Goal: Task Accomplishment & Management: Use online tool/utility

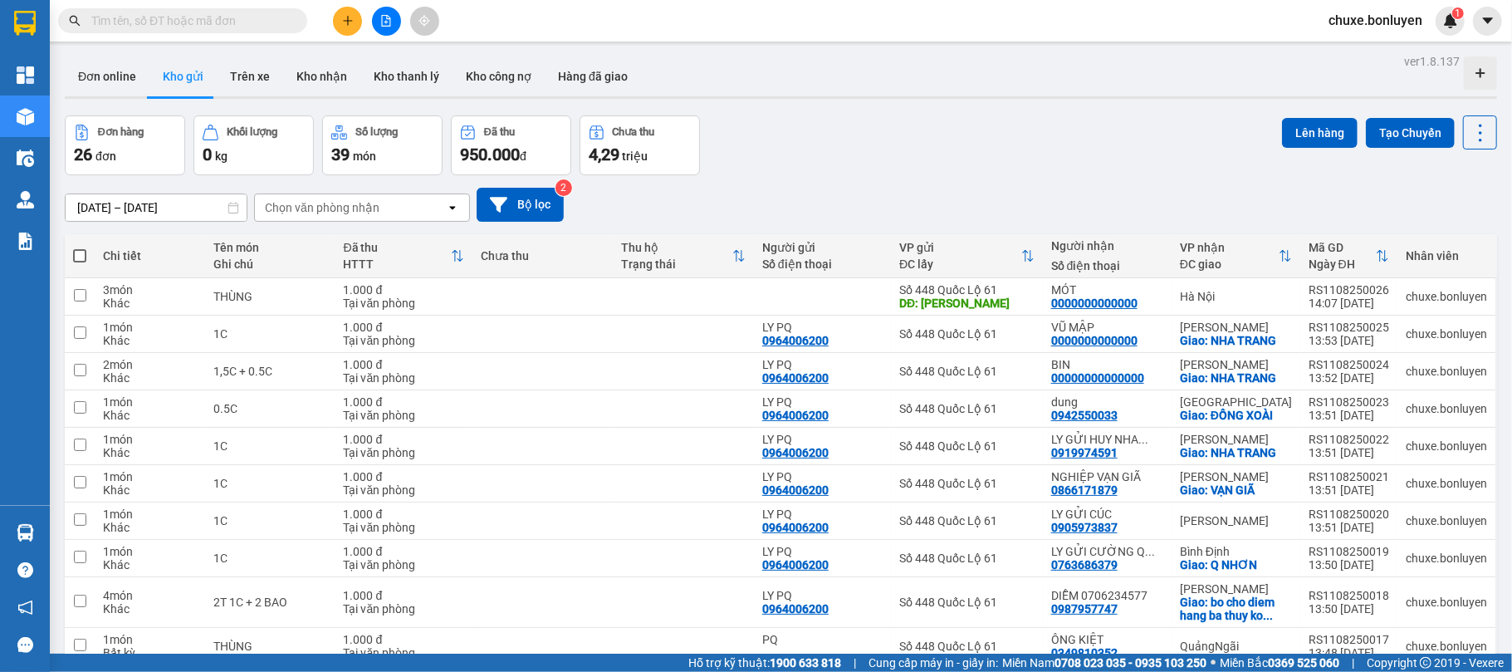
scroll to position [84, 0]
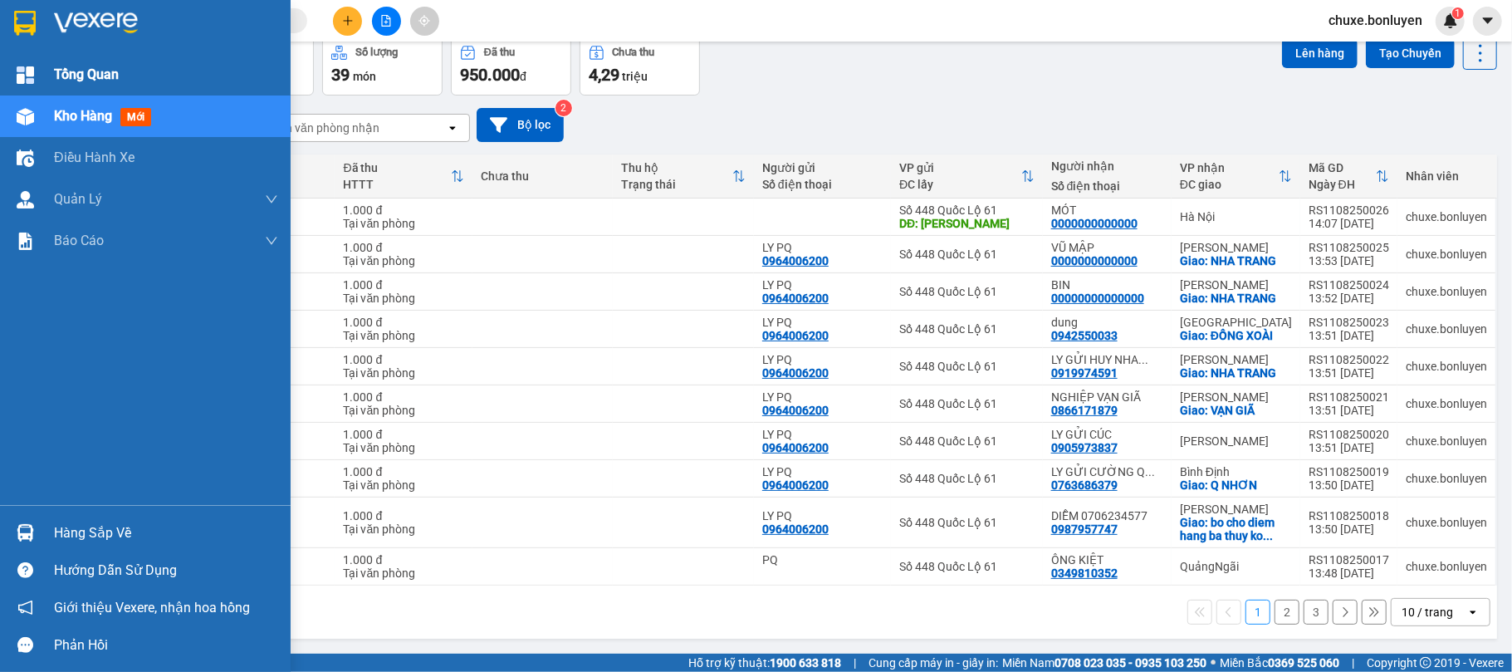
click at [24, 87] on div at bounding box center [25, 75] width 29 height 29
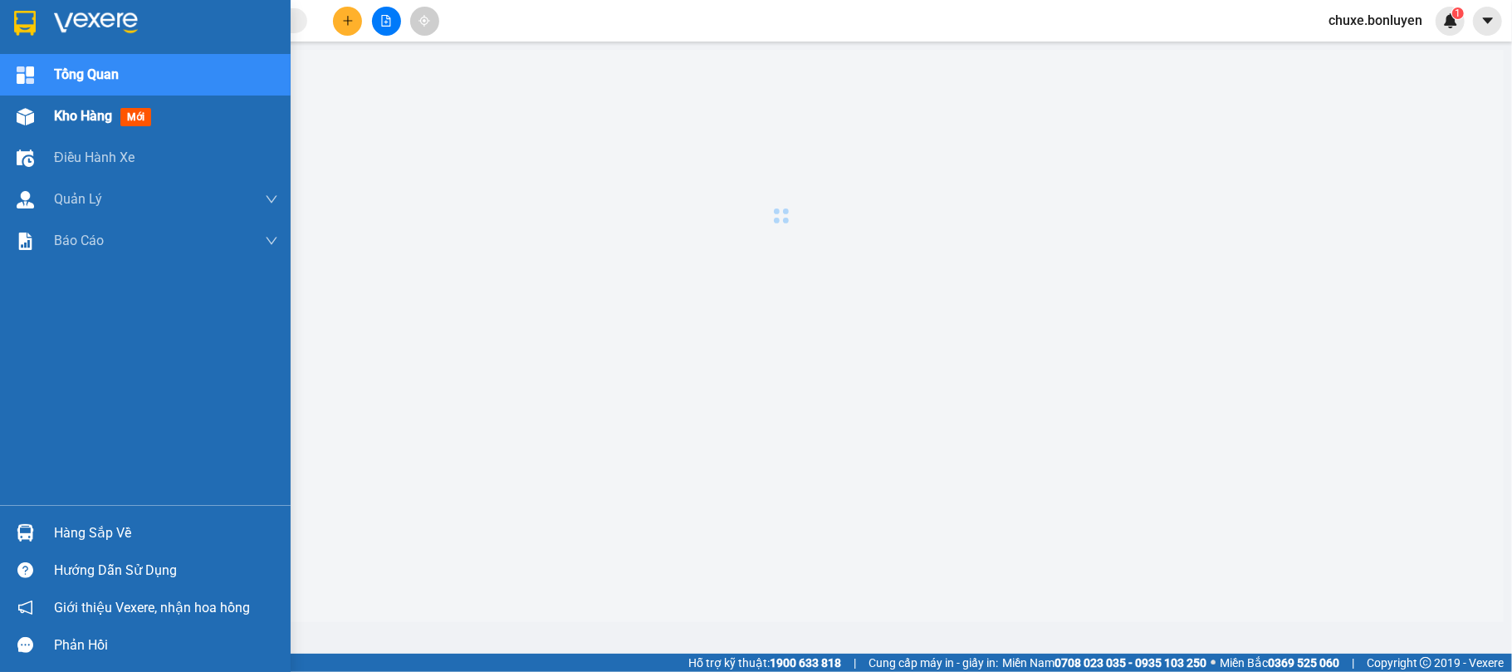
click at [27, 116] on img at bounding box center [25, 116] width 17 height 17
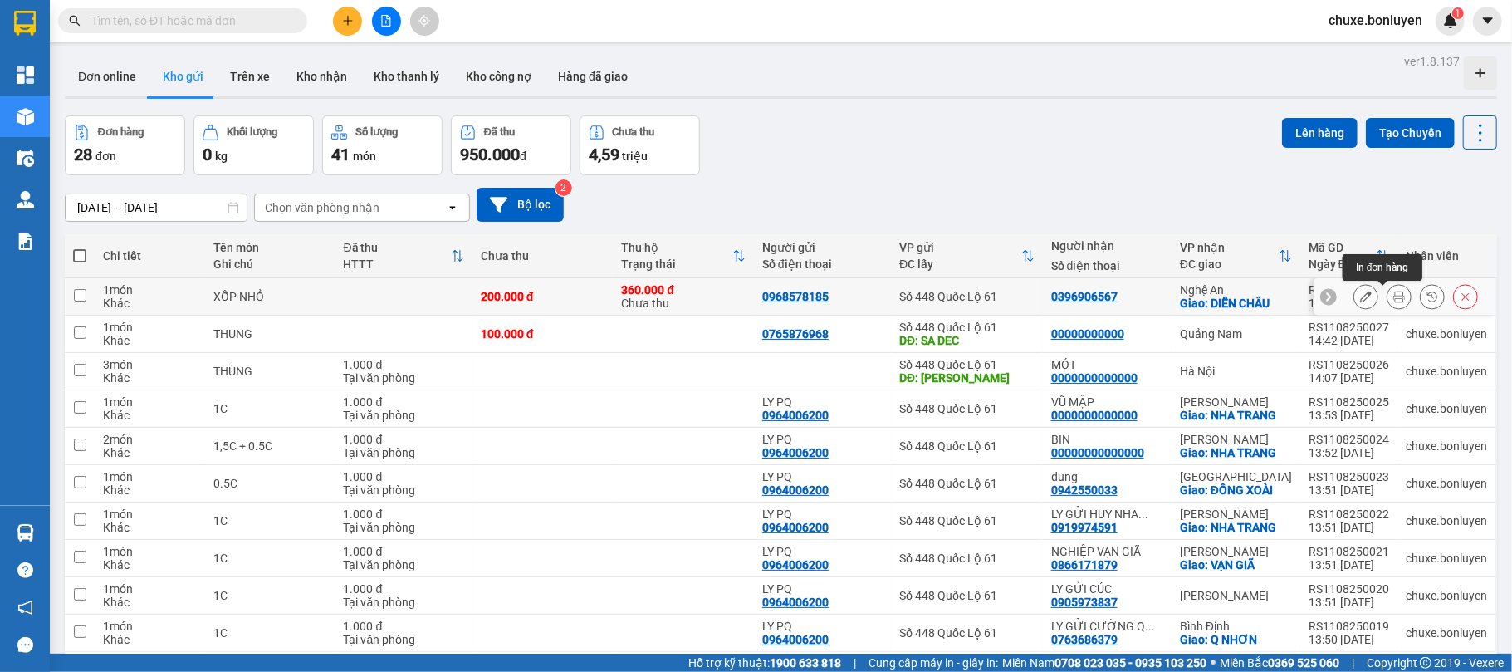
click at [1395, 300] on div at bounding box center [1399, 296] width 25 height 25
click at [1393, 302] on icon at bounding box center [1399, 297] width 12 height 12
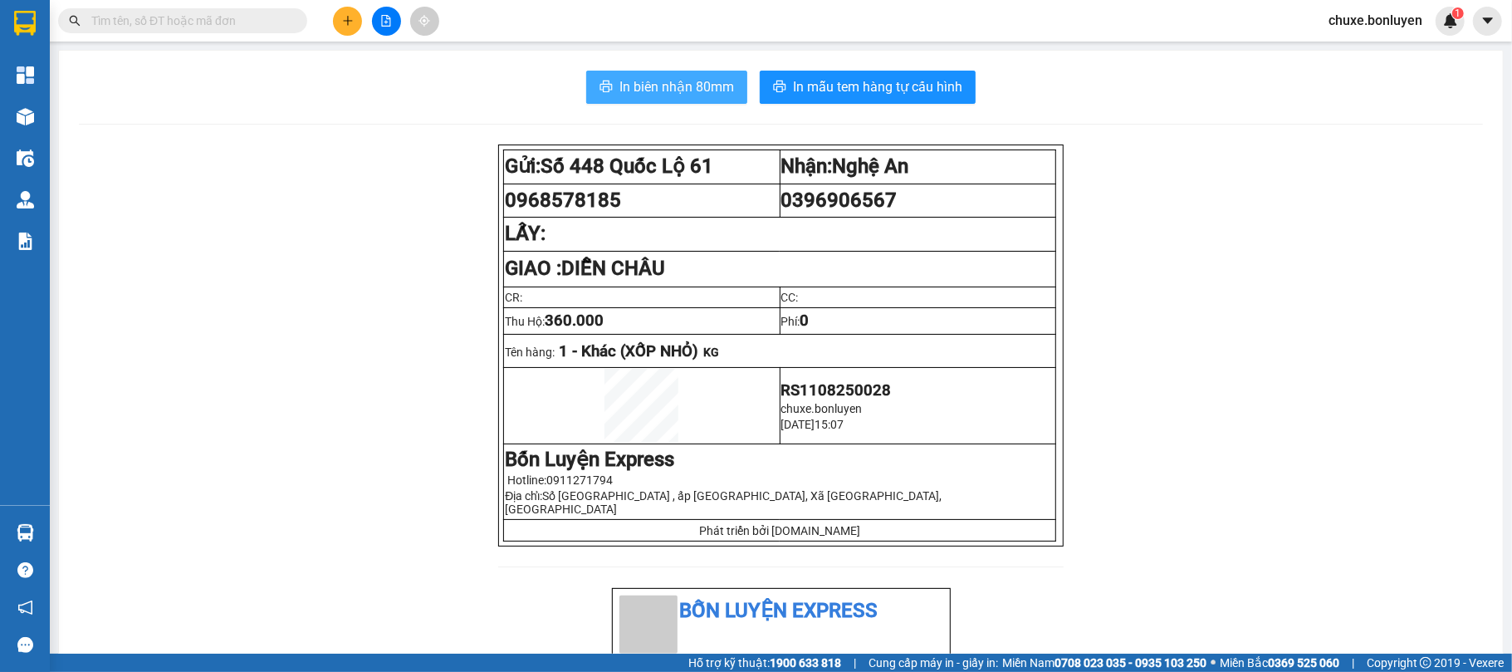
click at [719, 87] on span "In biên nhận 80mm" at bounding box center [677, 86] width 115 height 21
